Goal: Information Seeking & Learning: Learn about a topic

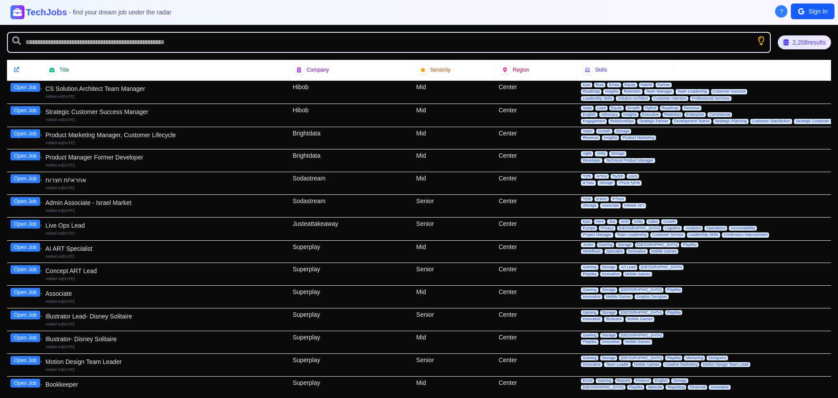
click at [30, 11] on h1 "TechJobs - find your dream job under the radar" at bounding box center [99, 12] width 146 height 13
click at [761, 41] on icon "Show search tips" at bounding box center [761, 40] width 11 height 11
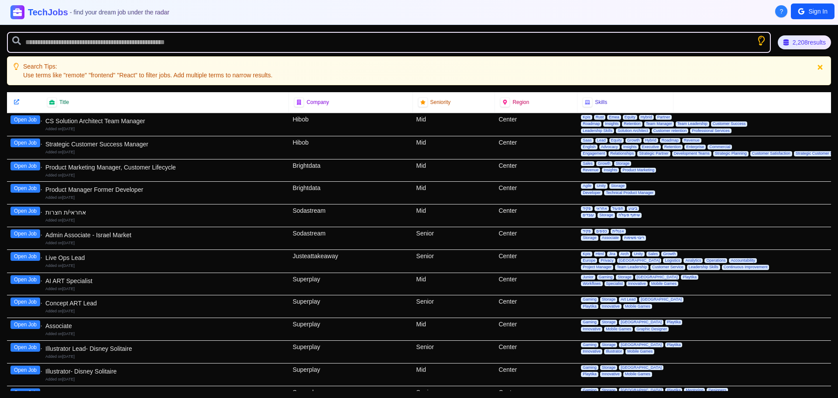
click at [761, 42] on icon "Show search tips" at bounding box center [761, 40] width 11 height 11
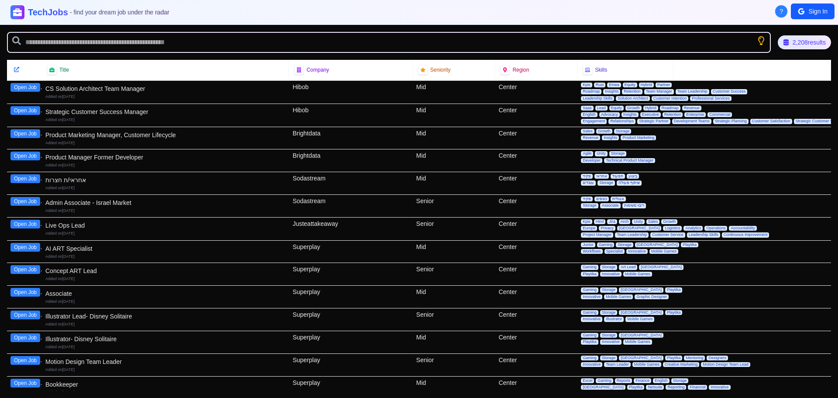
click at [780, 10] on span "?" at bounding box center [781, 11] width 3 height 9
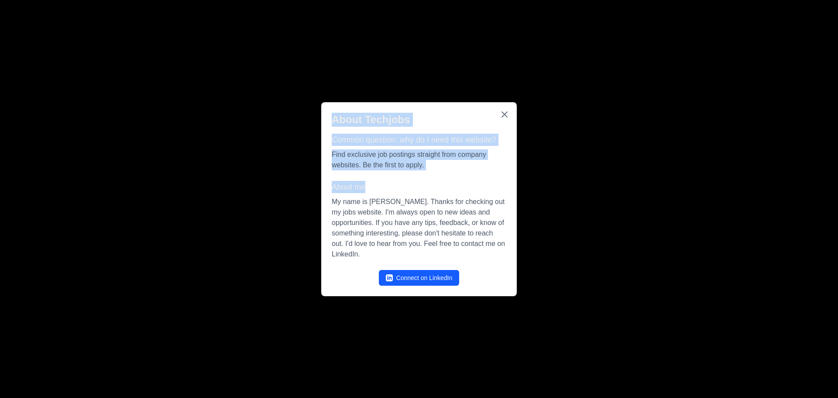
drag, startPoint x: 333, startPoint y: 117, endPoint x: 440, endPoint y: 190, distance: 129.6
click at [440, 190] on div "About Techjobs Common question: why do I need this website? Find exclusive job …" at bounding box center [419, 199] width 196 height 194
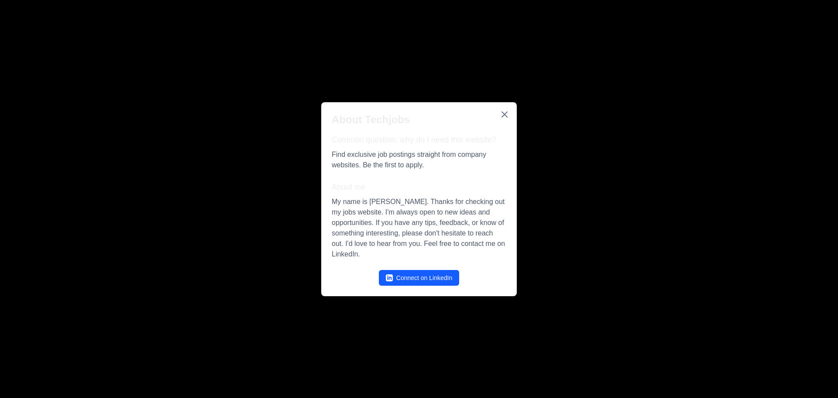
click at [396, 203] on p "My name is [PERSON_NAME]. Thanks for checking out my jobs website. I'm always o…" at bounding box center [419, 228] width 175 height 63
click at [505, 110] on icon "Close" at bounding box center [505, 114] width 10 height 10
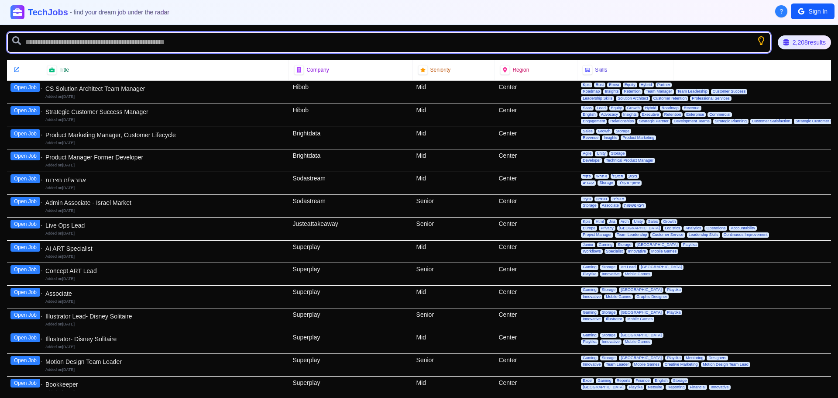
click at [120, 47] on input "text" at bounding box center [389, 42] width 764 height 21
type input "*******"
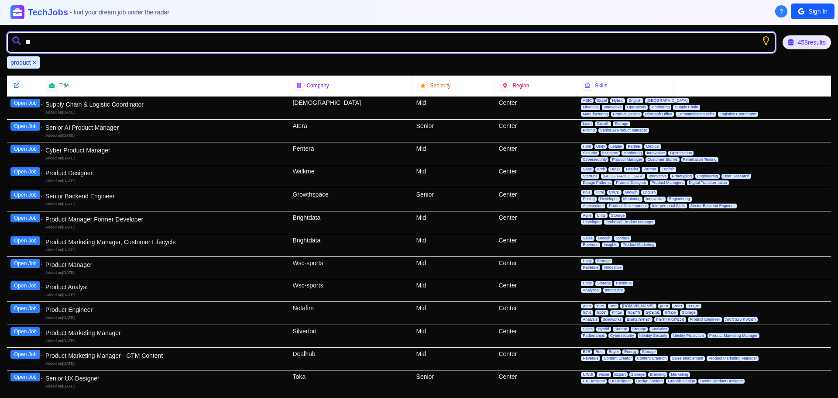
type input "*"
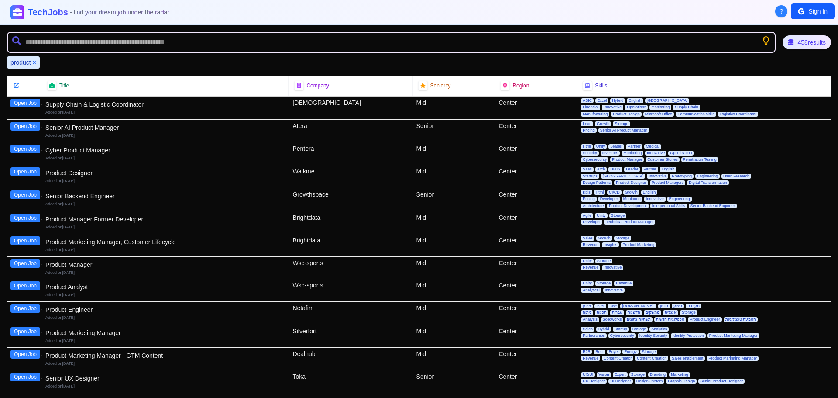
click at [33, 62] on button "×" at bounding box center [34, 62] width 3 height 9
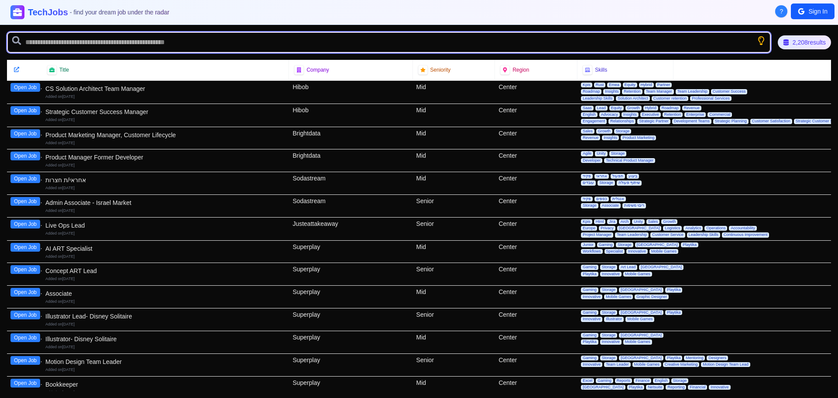
click at [40, 47] on input "text" at bounding box center [389, 42] width 764 height 21
type input "*******"
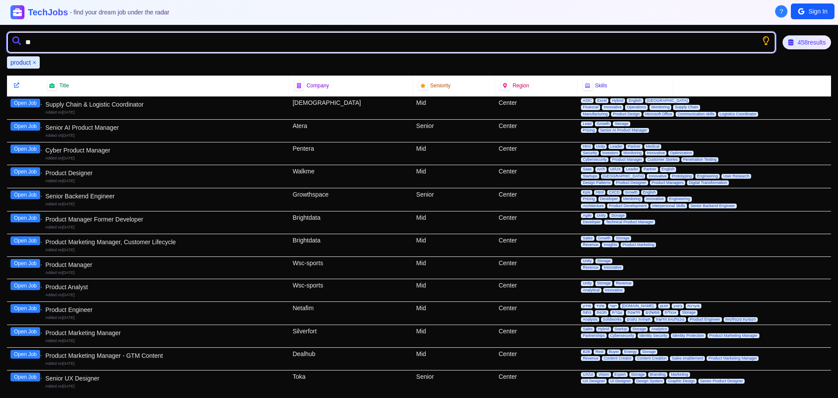
type input "*"
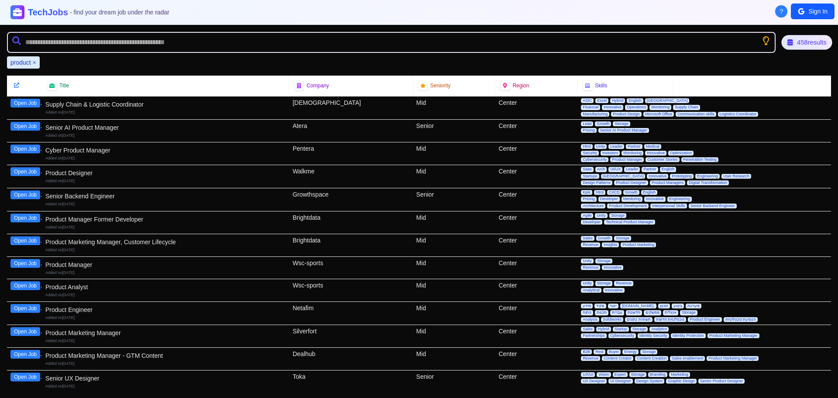
click at [788, 40] on icon at bounding box center [790, 42] width 7 height 7
click at [790, 42] on icon at bounding box center [791, 42] width 5 height 6
click at [811, 43] on div "458 results" at bounding box center [807, 42] width 52 height 15
click at [15, 84] on icon at bounding box center [17, 85] width 6 height 6
click at [585, 88] on icon at bounding box center [588, 86] width 6 height 6
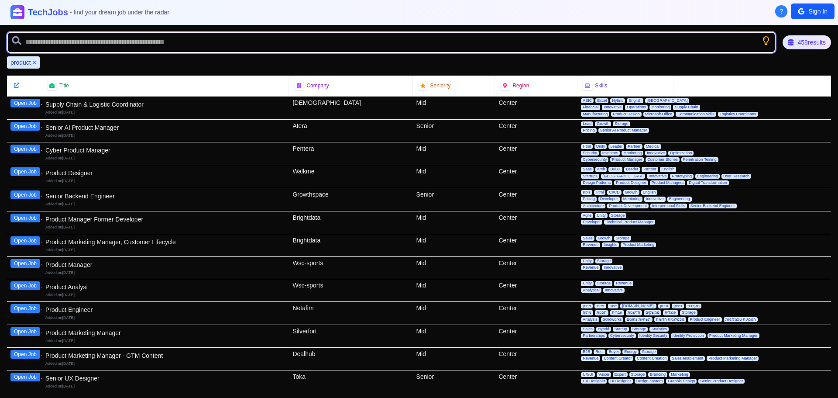
click at [71, 38] on input "text" at bounding box center [391, 42] width 769 height 21
type input "**"
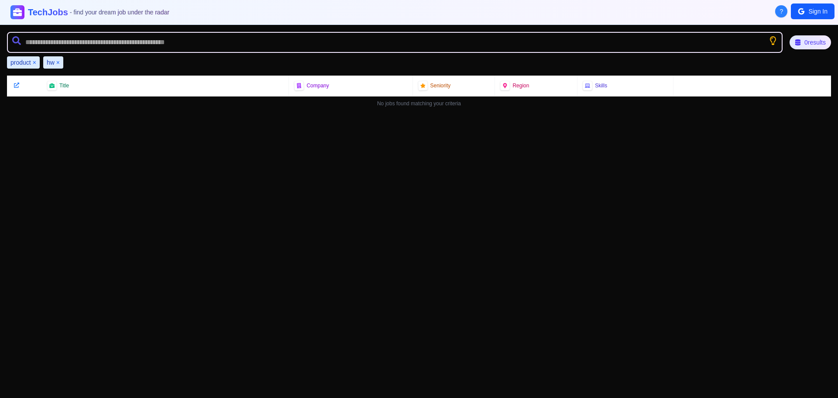
click at [56, 60] on button "×" at bounding box center [57, 62] width 3 height 9
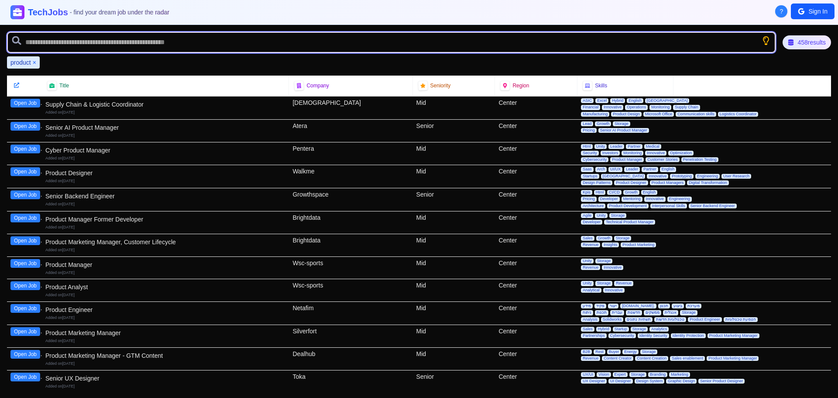
click at [58, 45] on input "text" at bounding box center [391, 42] width 769 height 21
type input "******"
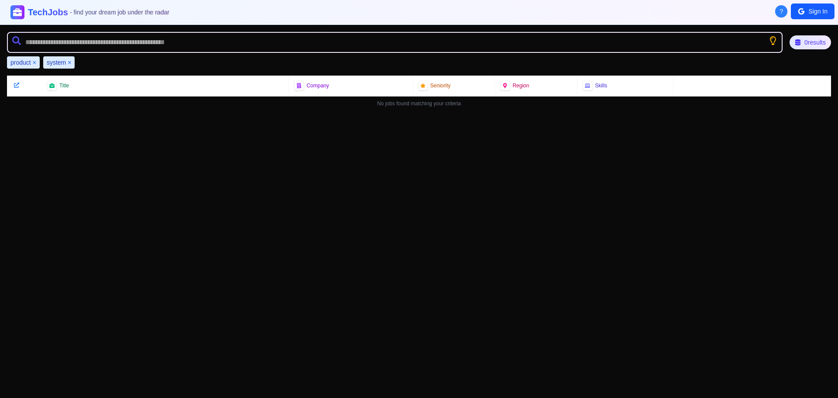
click at [69, 62] on button "×" at bounding box center [69, 62] width 3 height 9
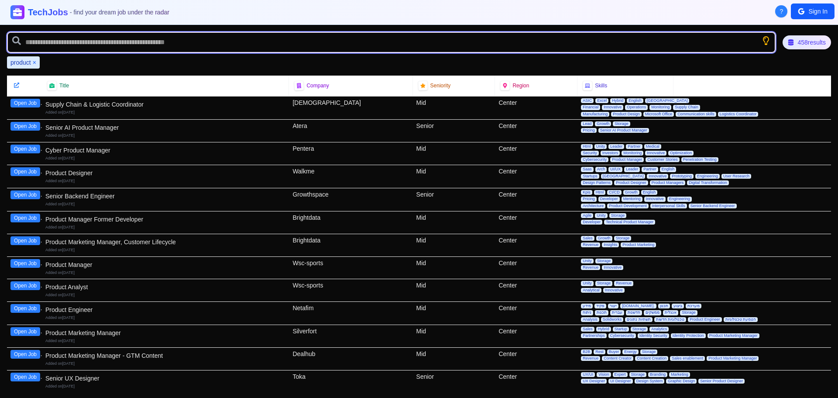
click at [70, 42] on input "text" at bounding box center [391, 42] width 769 height 21
type input "**"
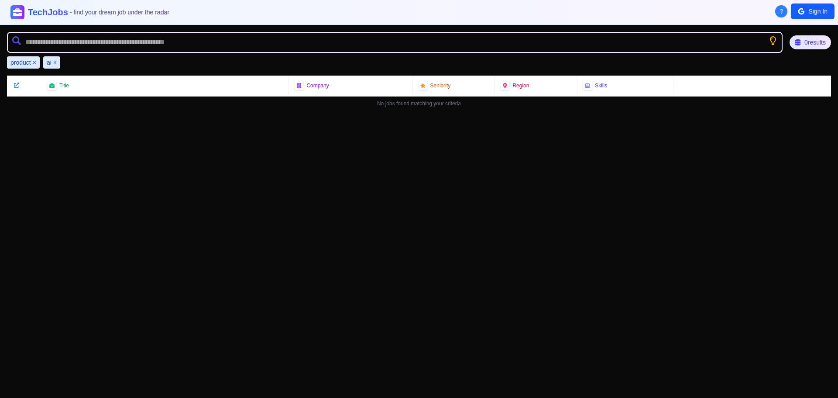
click at [54, 62] on button "×" at bounding box center [54, 62] width 3 height 9
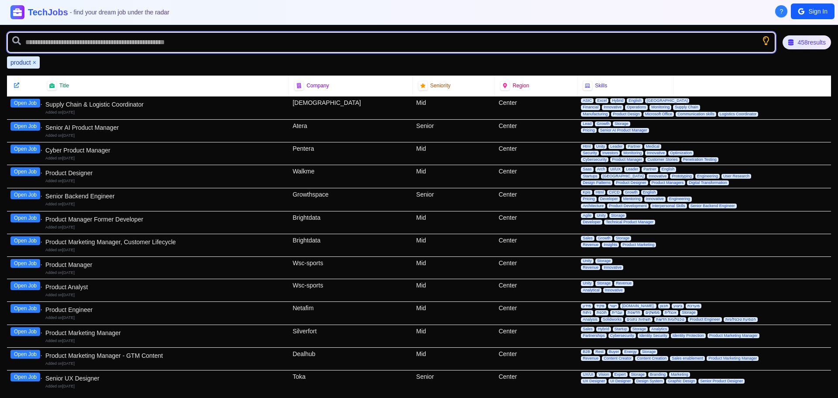
click at [39, 45] on input "text" at bounding box center [391, 42] width 769 height 21
type input "**"
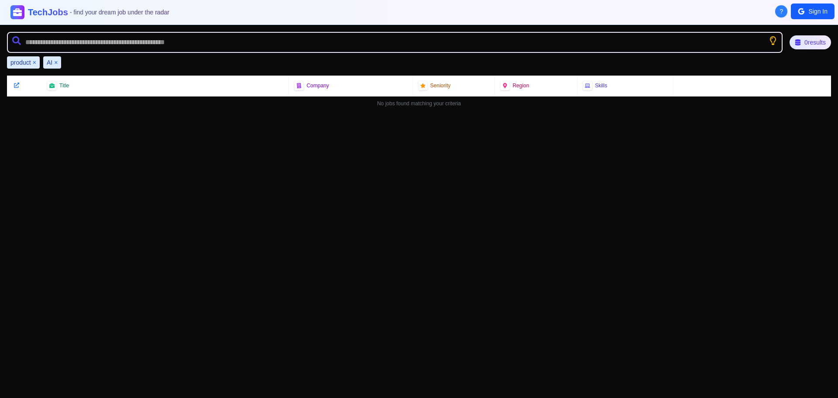
click at [55, 62] on button "×" at bounding box center [55, 62] width 3 height 9
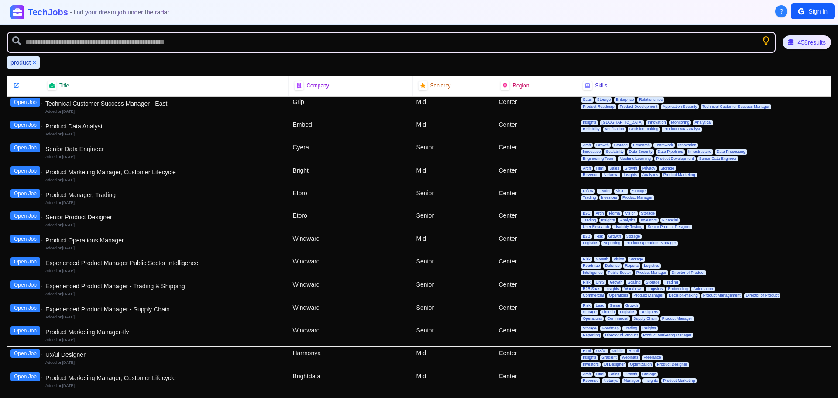
scroll to position [349, 0]
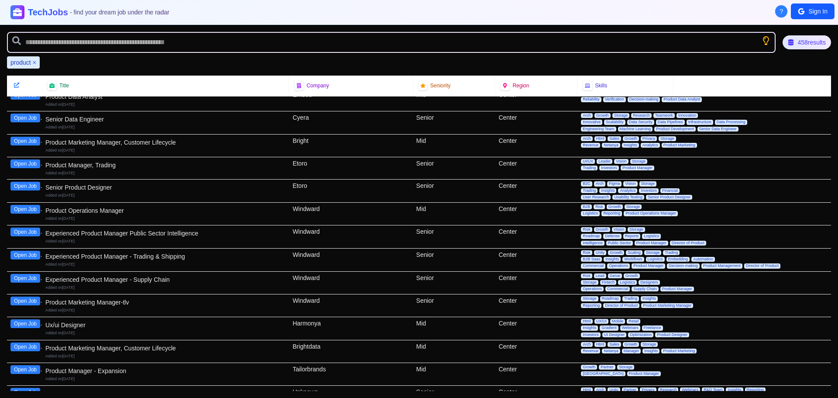
click at [120, 281] on div "Experienced Product Manager - Supply Chain" at bounding box center [165, 279] width 240 height 9
click at [25, 279] on button "Open Job" at bounding box center [25, 278] width 30 height 9
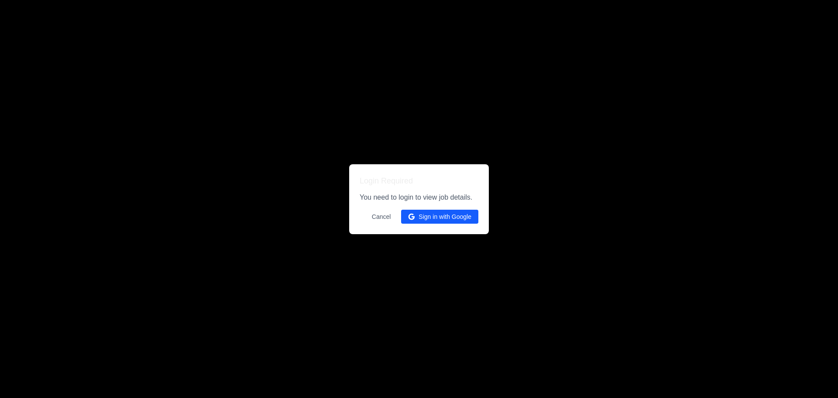
click at [374, 220] on button "Cancel" at bounding box center [382, 217] width 30 height 14
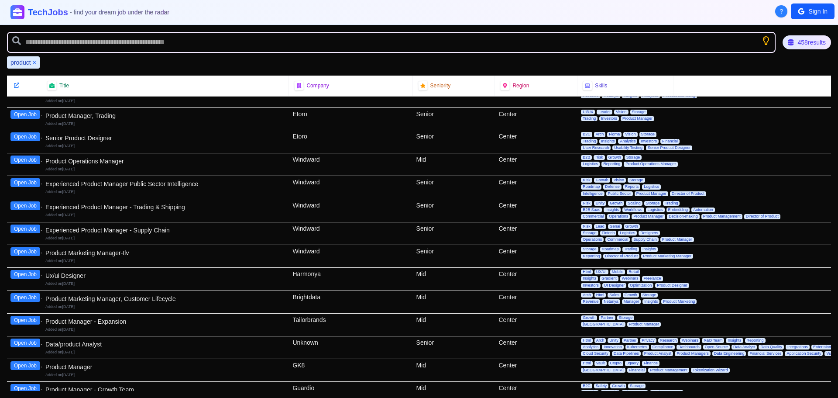
scroll to position [0, 0]
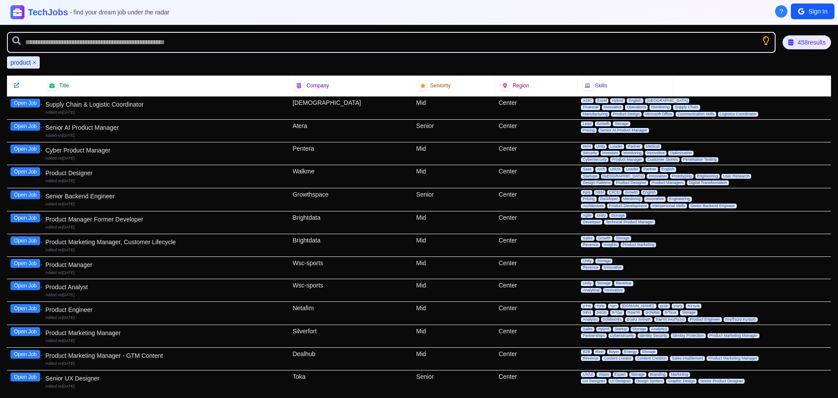
drag, startPoint x: 197, startPoint y: 269, endPoint x: 333, endPoint y: 7, distance: 295.5
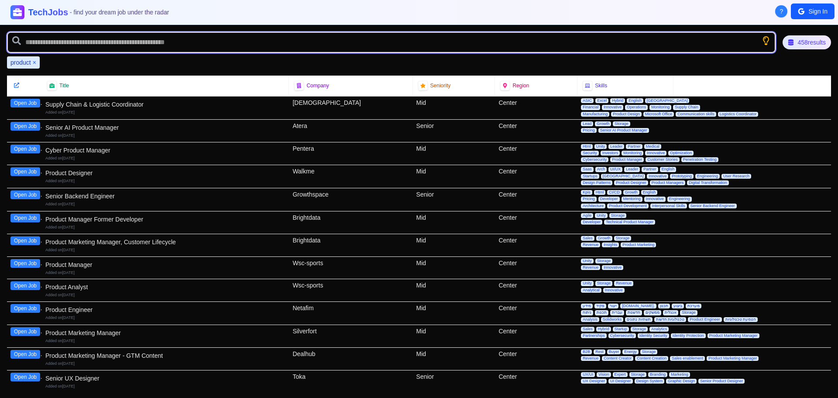
click at [130, 41] on input "text" at bounding box center [391, 42] width 769 height 21
paste input "**********"
type input "**********"
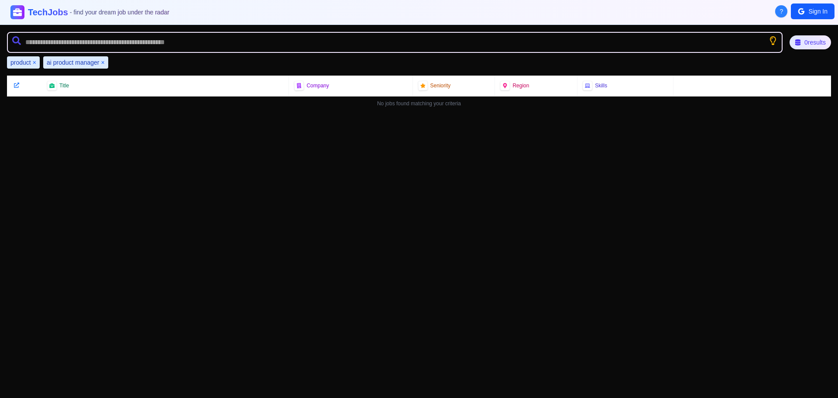
click at [34, 62] on button "×" at bounding box center [34, 62] width 3 height 9
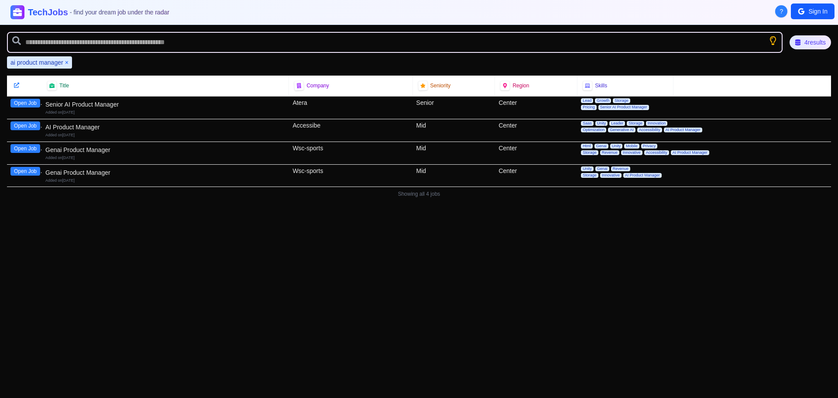
click at [771, 40] on icon "Show search tips" at bounding box center [773, 40] width 9 height 9
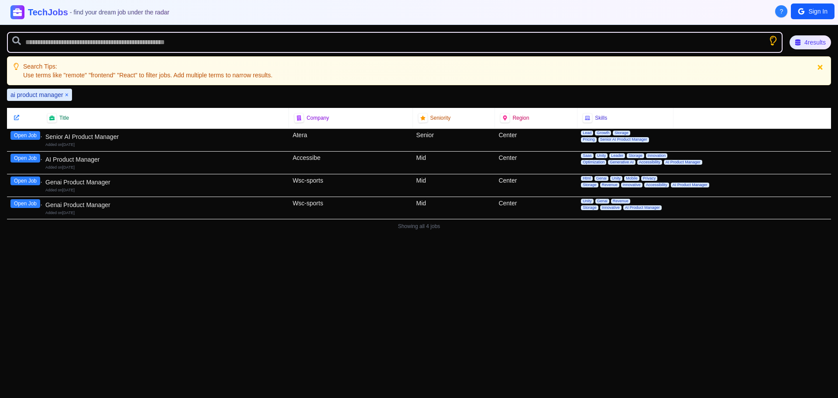
click at [773, 39] on icon "Show search tips" at bounding box center [773, 40] width 11 height 11
